Goal: Task Accomplishment & Management: Use online tool/utility

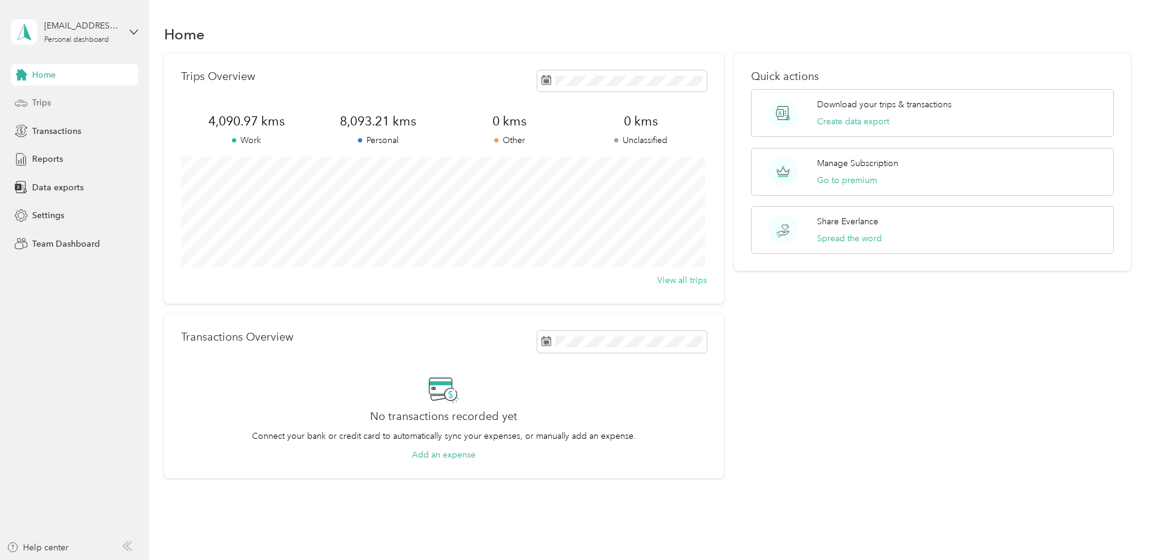
click at [45, 104] on span "Trips" at bounding box center [41, 102] width 19 height 13
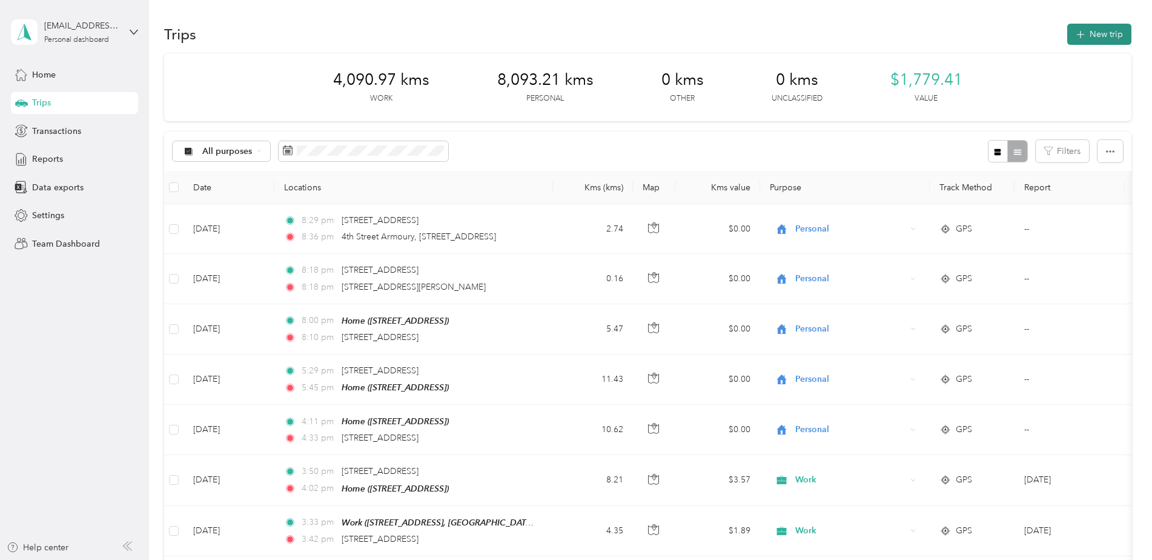
click at [1088, 33] on button "New trip" at bounding box center [1100, 34] width 64 height 21
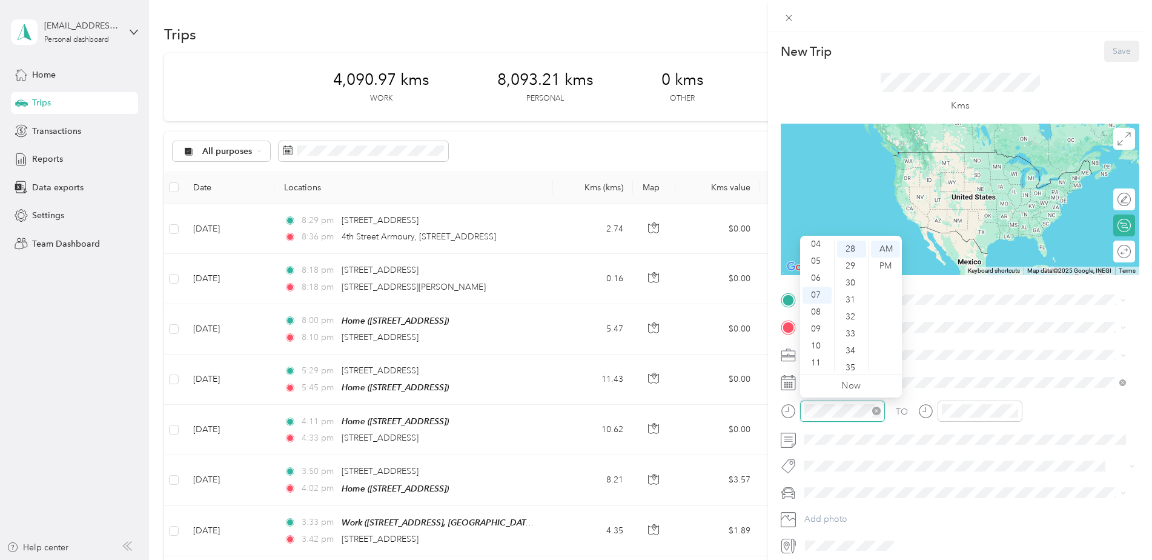
scroll to position [475, 0]
click at [821, 277] on div "06" at bounding box center [817, 278] width 29 height 17
click at [854, 275] on div "15" at bounding box center [851, 275] width 29 height 17
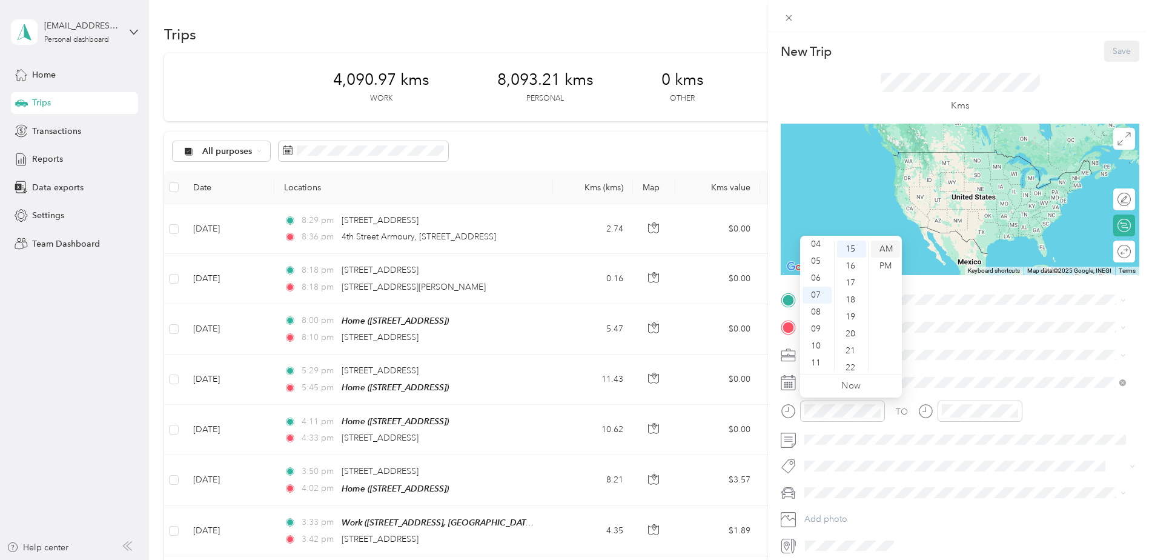
click at [888, 248] on div "AM" at bounding box center [885, 249] width 29 height 17
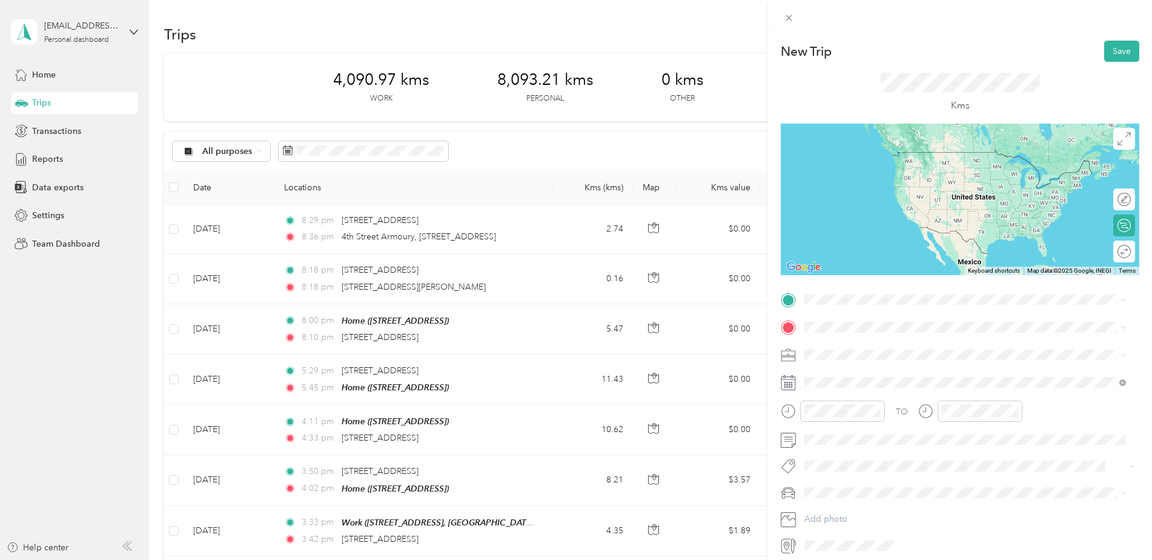
click at [938, 364] on span at bounding box center [969, 354] width 339 height 19
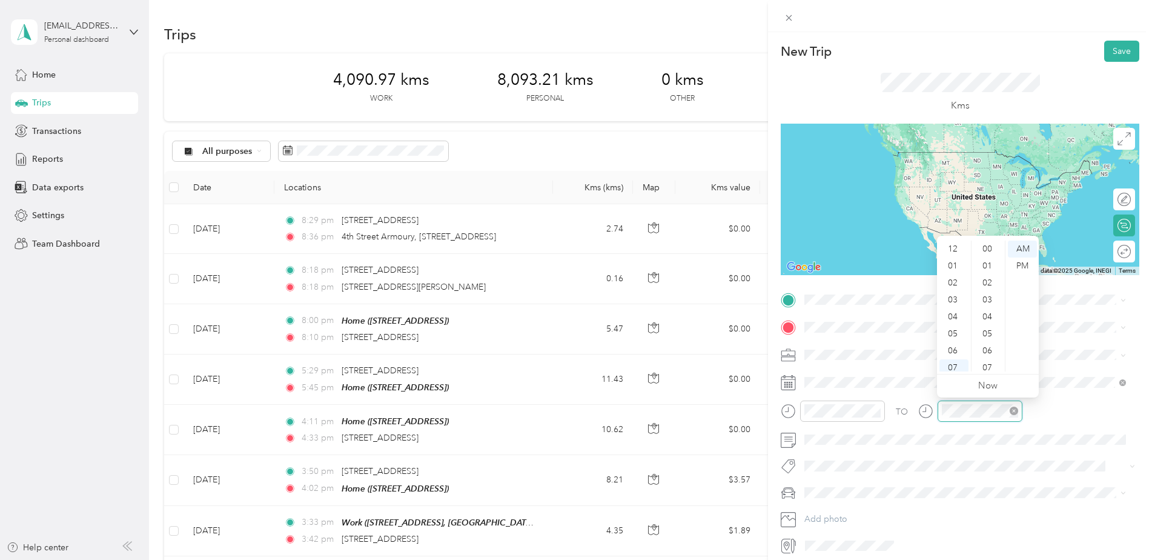
scroll to position [73, 0]
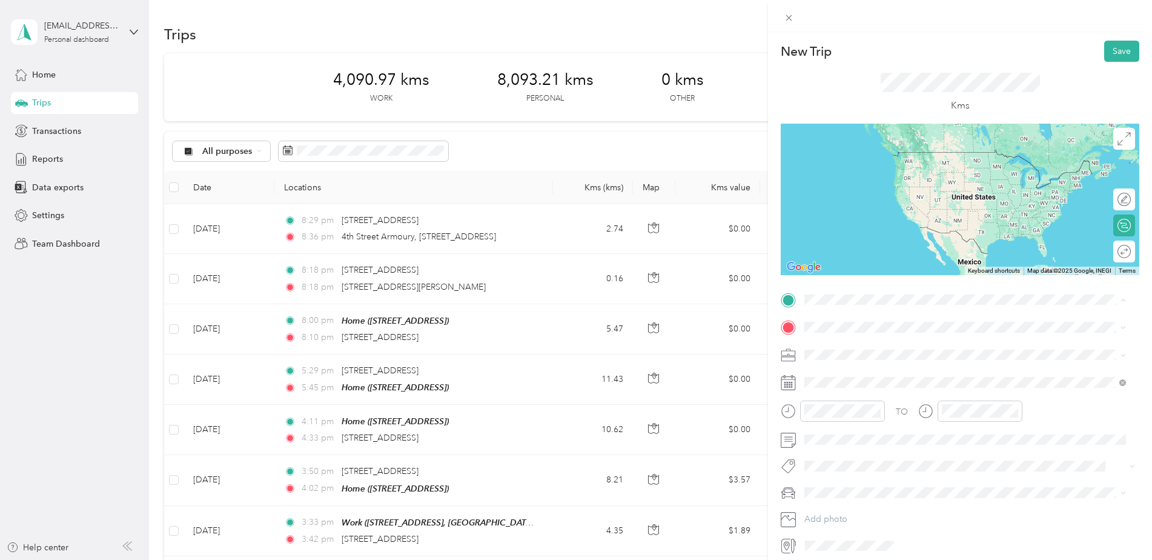
click at [853, 404] on div "Home [STREET_ADDRESS]" at bounding box center [866, 405] width 77 height 25
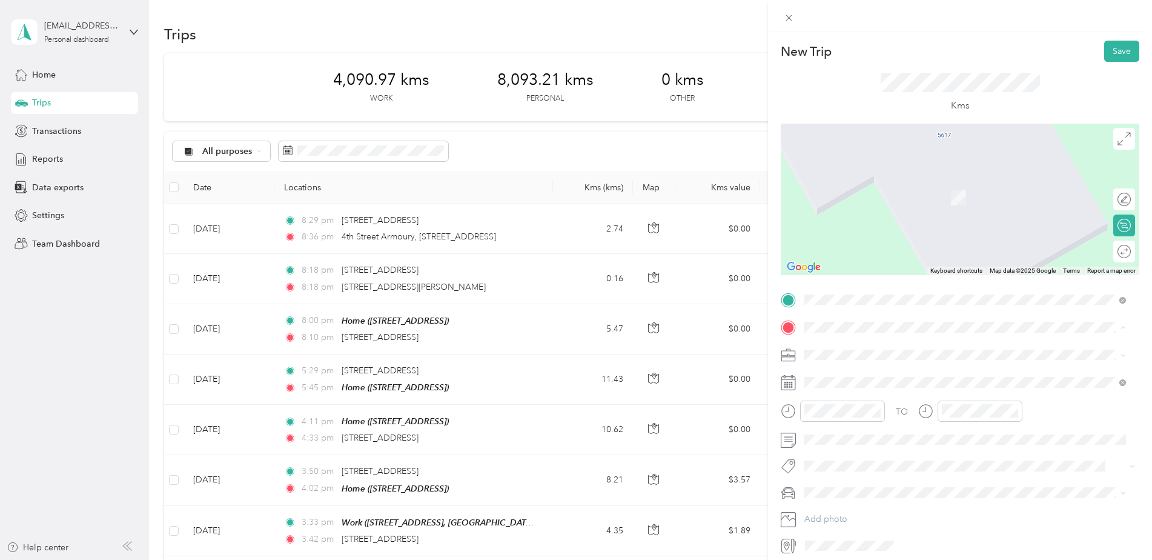
click at [848, 381] on div "Work [STREET_ADDRESS], [GEOGRAPHIC_DATA], [GEOGRAPHIC_DATA] and [GEOGRAPHIC_DAT…" at bounding box center [975, 389] width 294 height 38
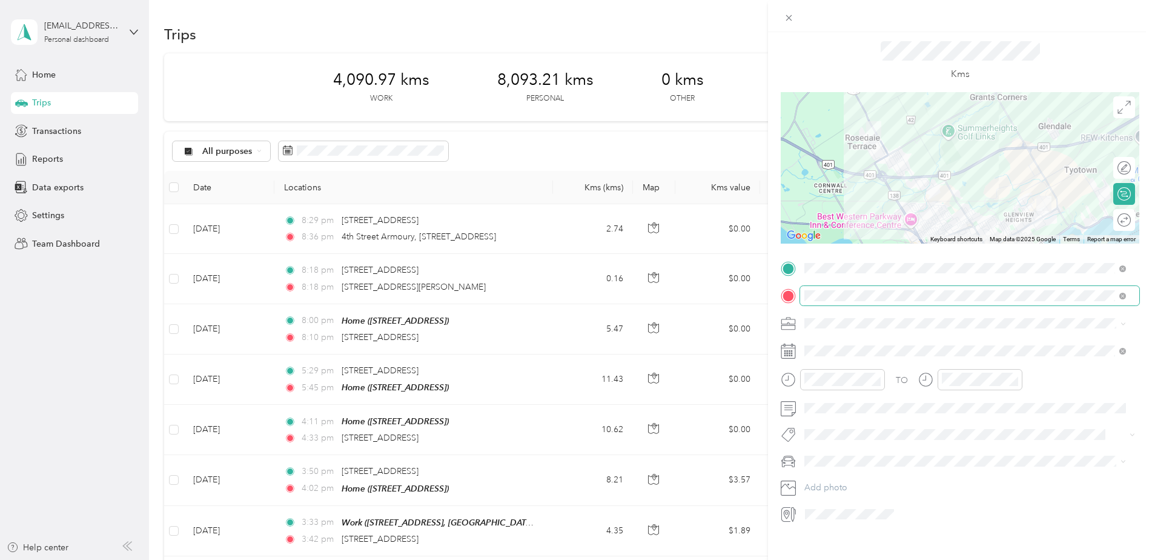
scroll to position [48, 0]
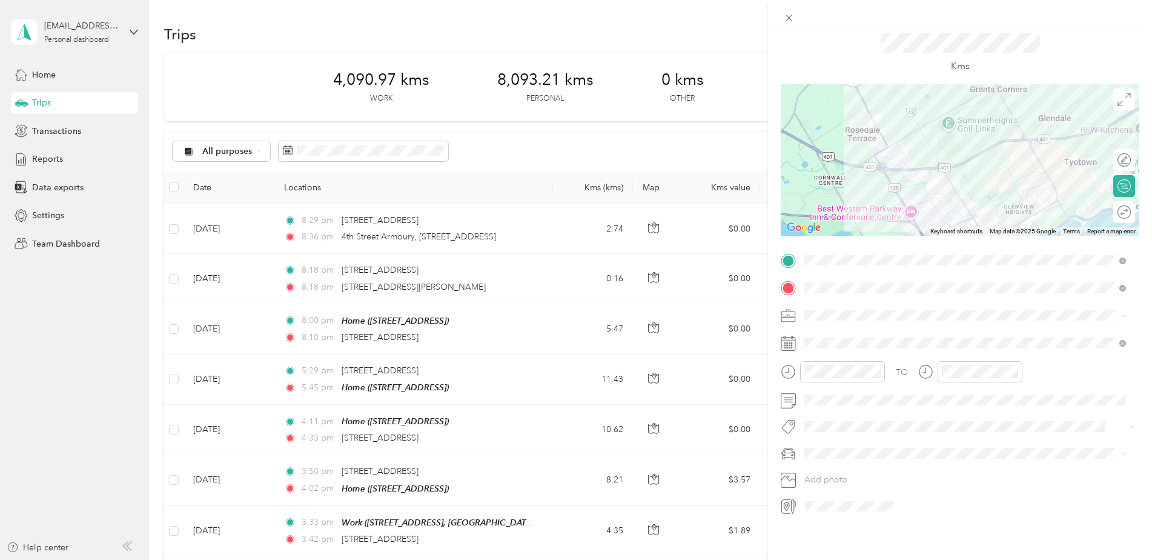
click at [823, 377] on span "[PERSON_NAME]" at bounding box center [842, 380] width 67 height 10
click at [827, 326] on span "Work" at bounding box center [819, 327] width 21 height 10
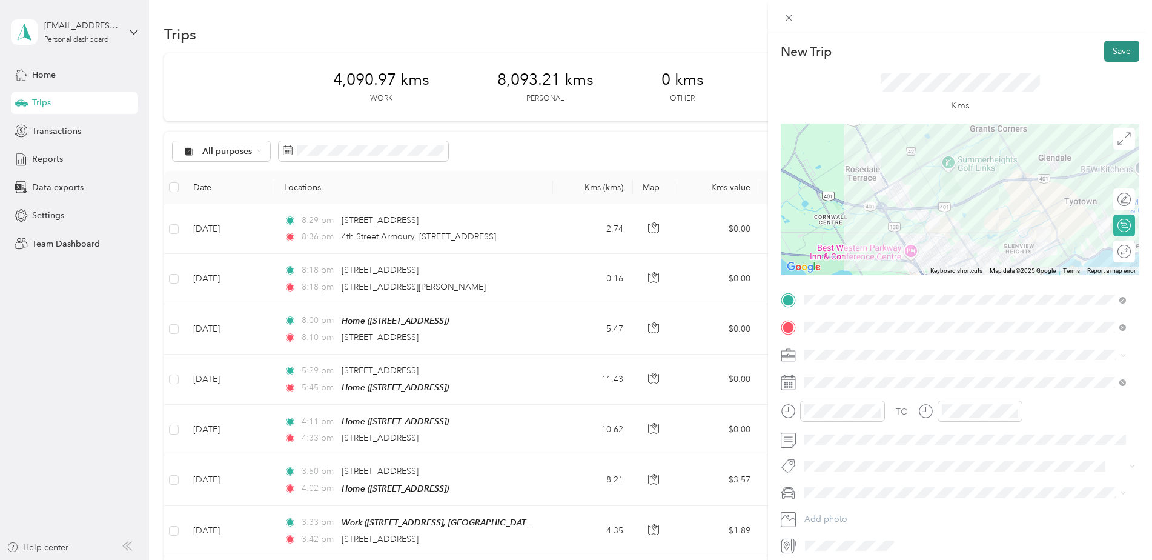
click at [1115, 54] on button "Save" at bounding box center [1122, 51] width 35 height 21
